Goal: Navigation & Orientation: Find specific page/section

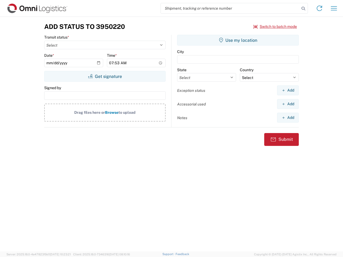
click at [230, 8] on input "search" at bounding box center [230, 8] width 139 height 10
click at [303, 9] on icon at bounding box center [304, 9] width 8 height 8
click at [320, 8] on icon at bounding box center [319, 8] width 9 height 9
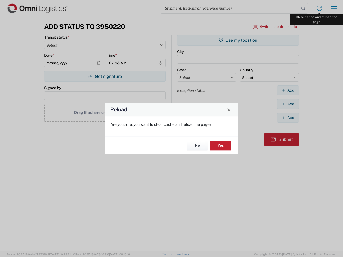
click at [334, 8] on div "Reload Are you sure, you want to clear cache and reload the page? No Yes" at bounding box center [171, 128] width 343 height 257
click at [275, 27] on div "Reload Are you sure, you want to clear cache and reload the page? No Yes" at bounding box center [171, 128] width 343 height 257
click at [105, 76] on div "Reload Are you sure, you want to clear cache and reload the page? No Yes" at bounding box center [171, 128] width 343 height 257
click at [238, 40] on div "Reload Are you sure, you want to clear cache and reload the page? No Yes" at bounding box center [171, 128] width 343 height 257
click at [288, 90] on div "Reload Are you sure, you want to clear cache and reload the page? No Yes" at bounding box center [171, 128] width 343 height 257
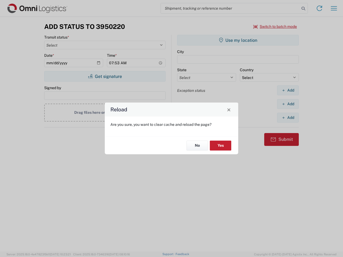
click at [288, 104] on div "Reload Are you sure, you want to clear cache and reload the page? No Yes" at bounding box center [171, 128] width 343 height 257
click at [288, 118] on div "Reload Are you sure, you want to clear cache and reload the page? No Yes" at bounding box center [171, 128] width 343 height 257
